Goal: Check status

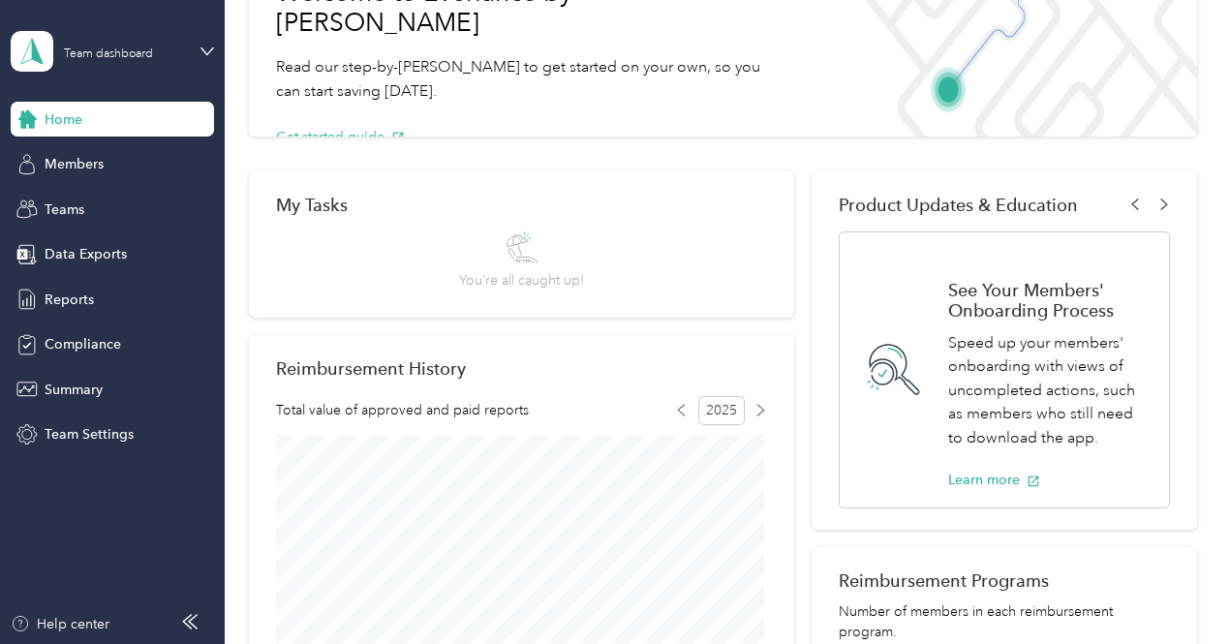
scroll to position [194, 0]
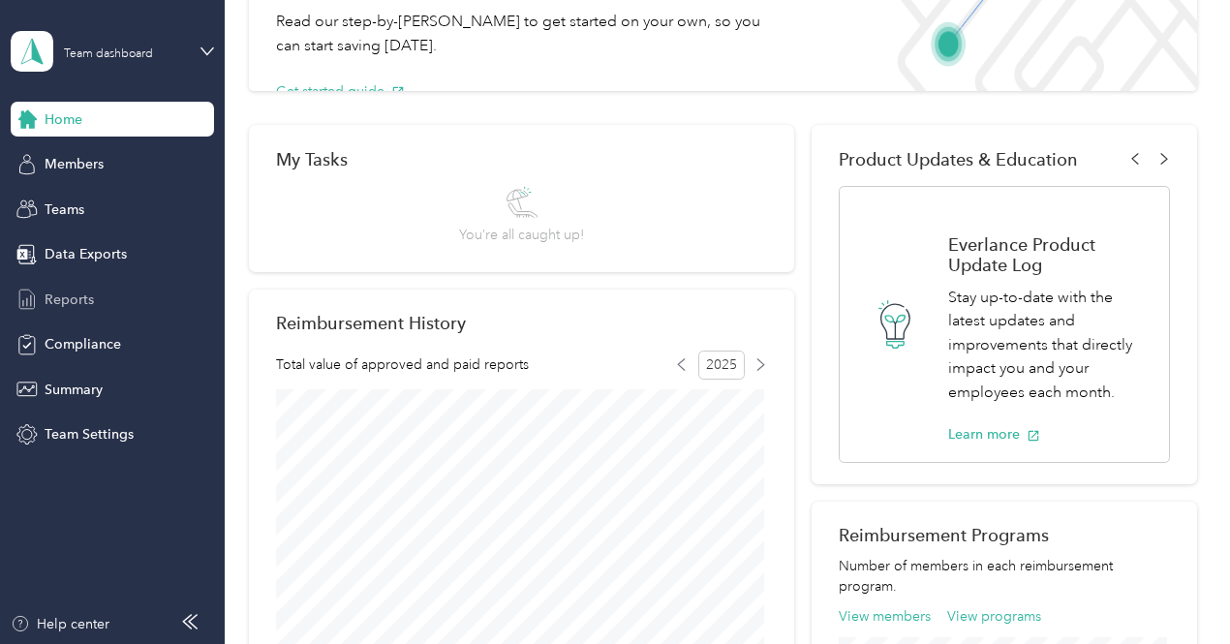
click at [58, 297] on span "Reports" at bounding box center [69, 299] width 49 height 20
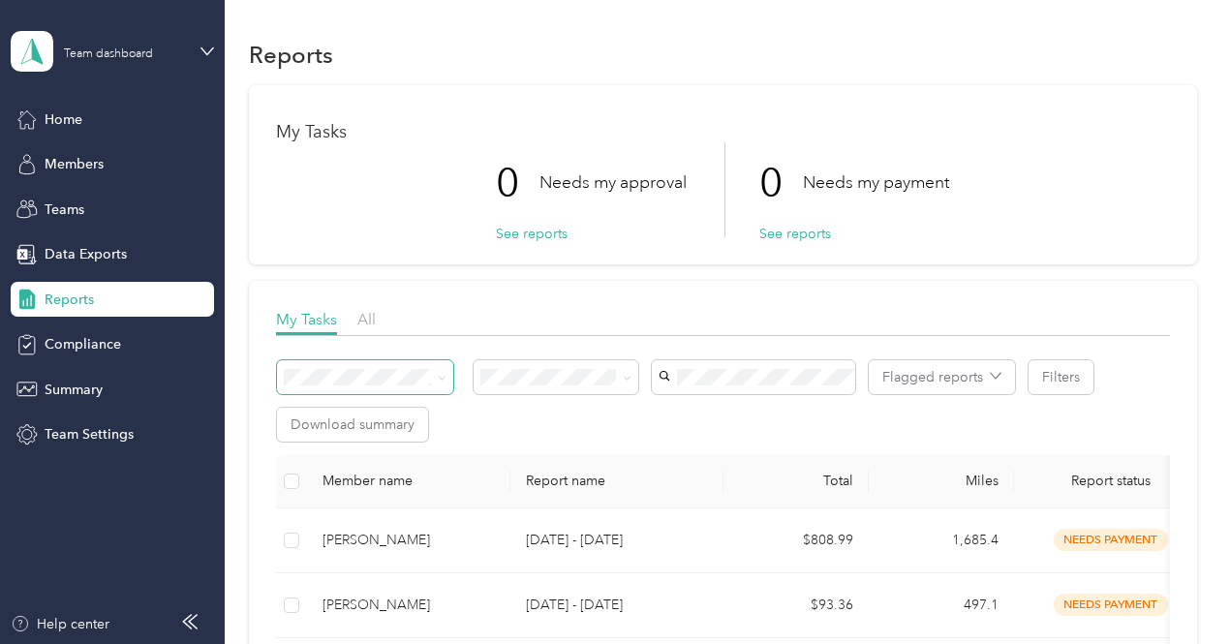
click at [437, 377] on span at bounding box center [438, 377] width 15 height 20
click at [91, 353] on span "Compliance" at bounding box center [83, 344] width 76 height 20
